Goal: Book appointment/travel/reservation

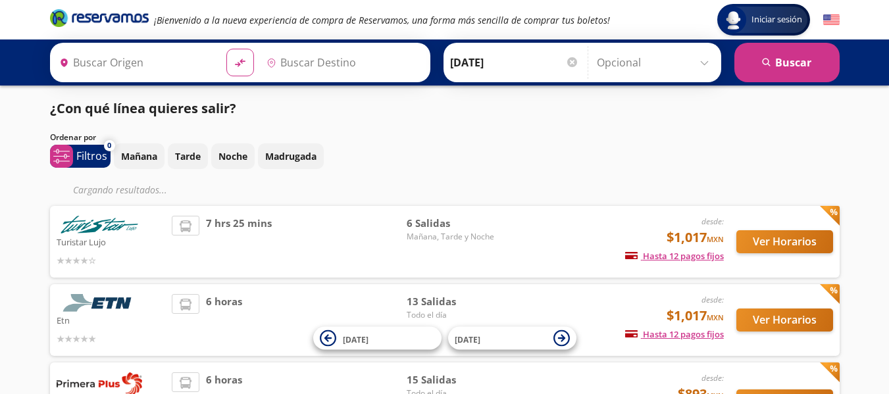
type input "[GEOGRAPHIC_DATA], [GEOGRAPHIC_DATA]"
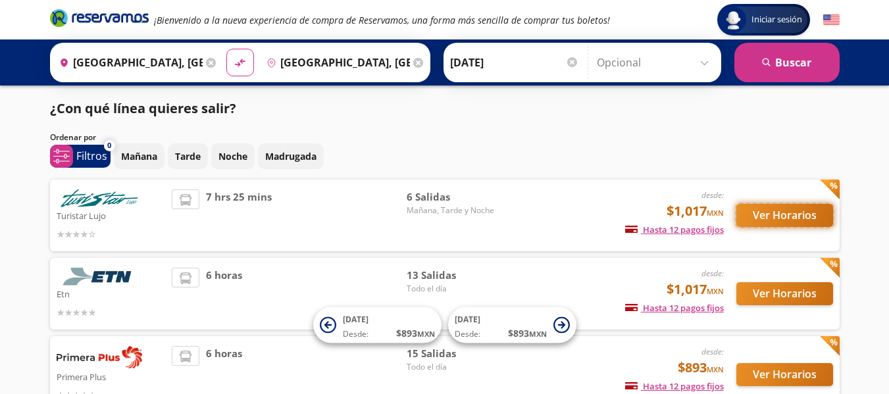
click at [768, 217] on button "Ver Horarios" at bounding box center [784, 215] width 97 height 23
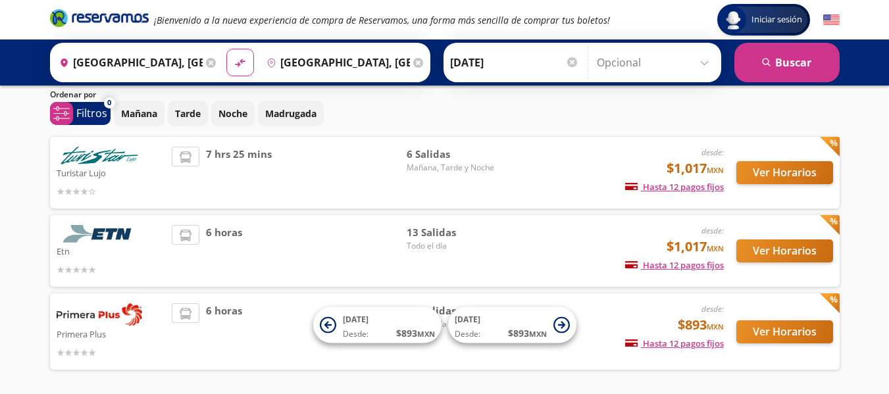
scroll to position [66, 0]
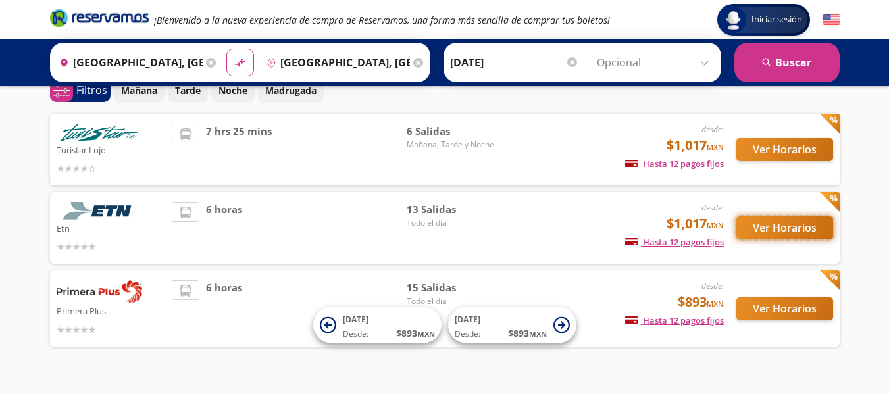
click at [816, 231] on button "Ver Horarios" at bounding box center [784, 227] width 97 height 23
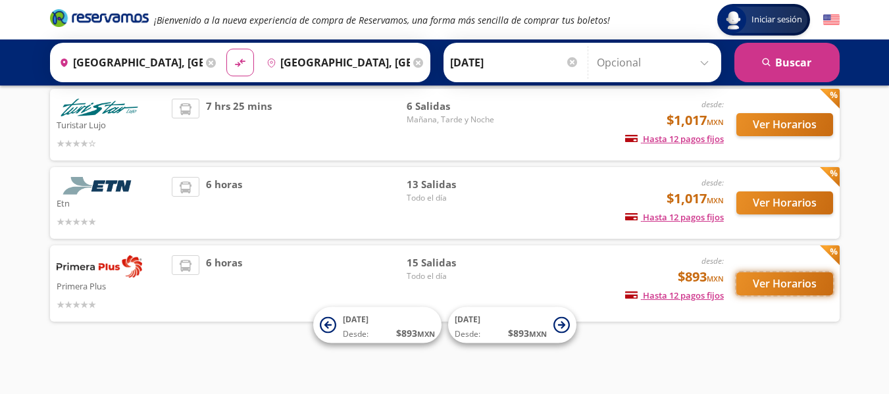
click at [809, 280] on button "Ver Horarios" at bounding box center [784, 283] width 97 height 23
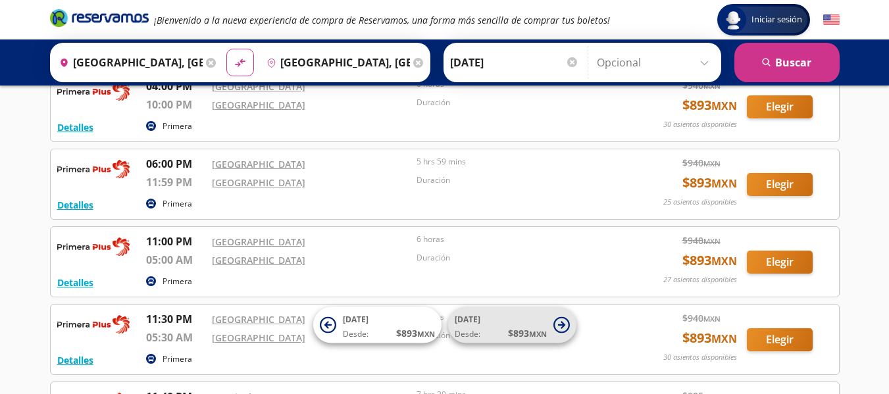
scroll to position [788, 0]
